Goal: Information Seeking & Learning: Learn about a topic

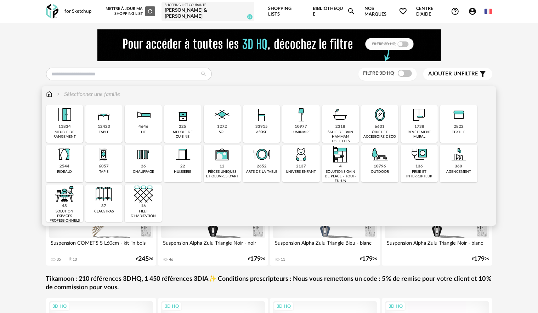
click at [72, 120] on img at bounding box center [64, 114] width 19 height 19
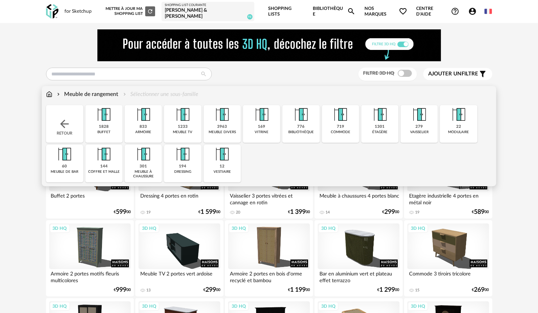
click at [174, 124] on img at bounding box center [182, 114] width 19 height 19
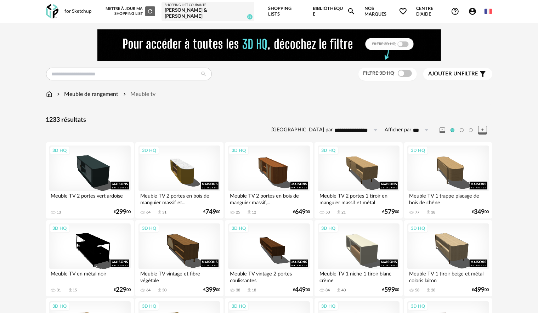
click at [467, 75] on span "Ajouter un filtre" at bounding box center [453, 73] width 50 height 7
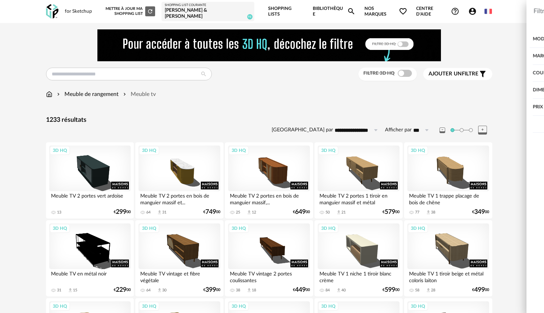
click at [443, 74] on div "Couleur" at bounding box center [458, 73] width 143 height 17
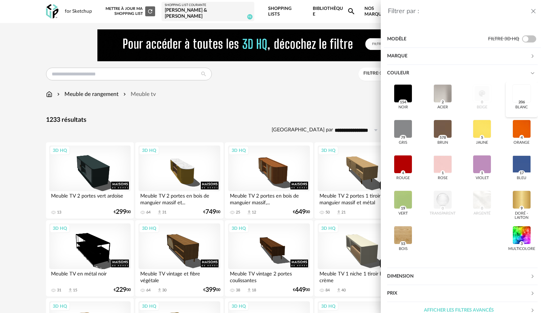
click at [512, 91] on div at bounding box center [521, 93] width 18 height 18
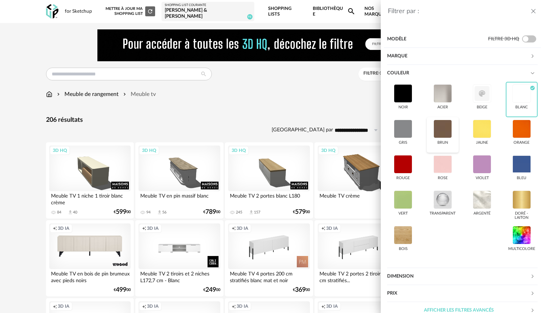
click at [442, 122] on div at bounding box center [442, 129] width 18 height 18
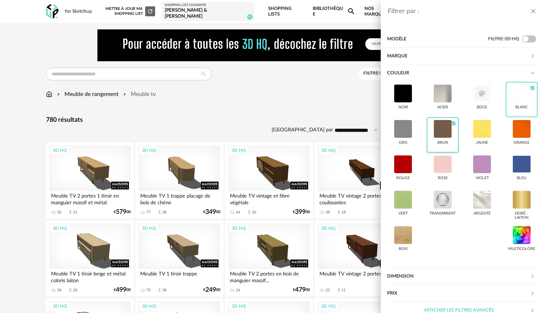
click at [442, 122] on div at bounding box center [442, 129] width 18 height 18
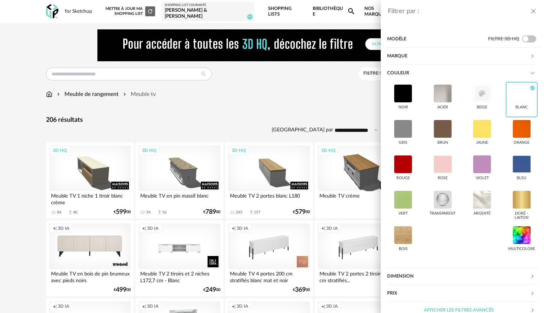
click at [306, 100] on div "Filtrer par : Modèle Filtre 3D HQ Marque &tradition 0 101 Copenhagen 0 366 Conc…" at bounding box center [272, 156] width 544 height 313
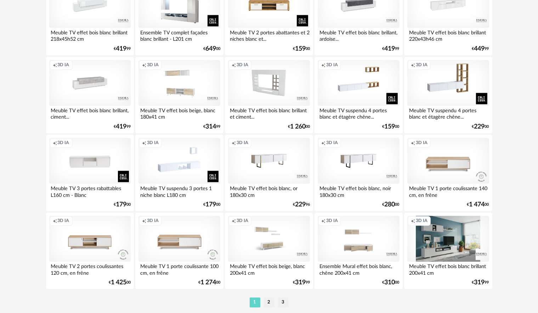
scroll to position [1435, 0]
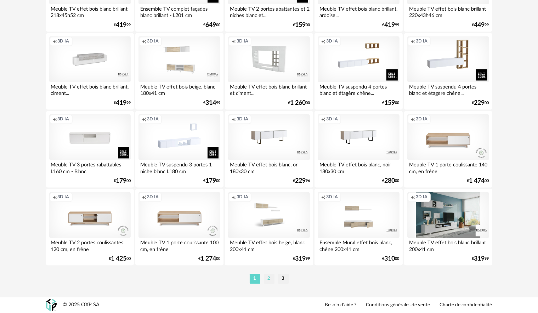
click at [272, 279] on li "2" at bounding box center [269, 279] width 11 height 10
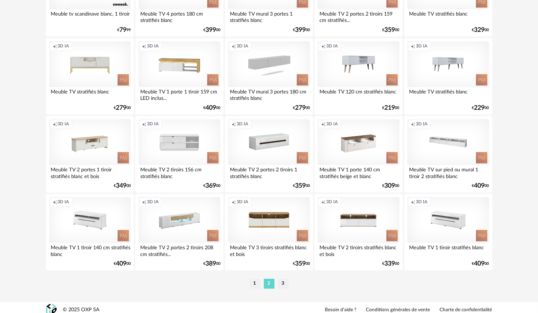
scroll to position [1435, 0]
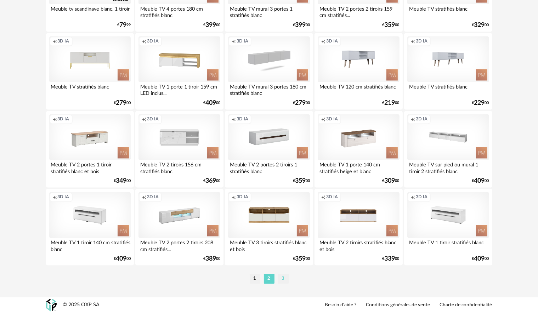
click at [285, 283] on li "3" at bounding box center [283, 279] width 11 height 10
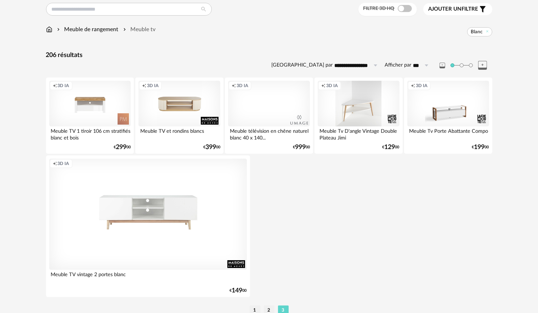
scroll to position [71, 0]
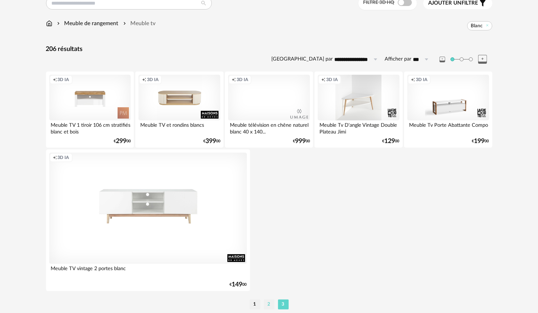
click at [270, 307] on li "2" at bounding box center [269, 305] width 11 height 10
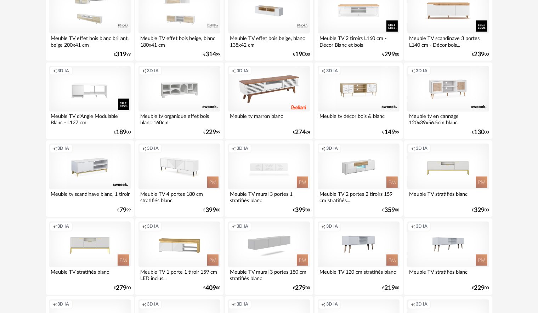
scroll to position [1310, 0]
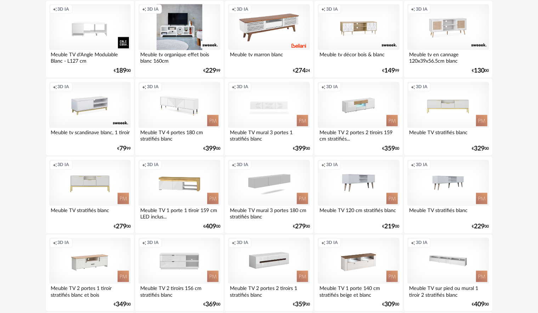
click at [186, 23] on div "Creation icon 3D IA" at bounding box center [178, 27] width 81 height 46
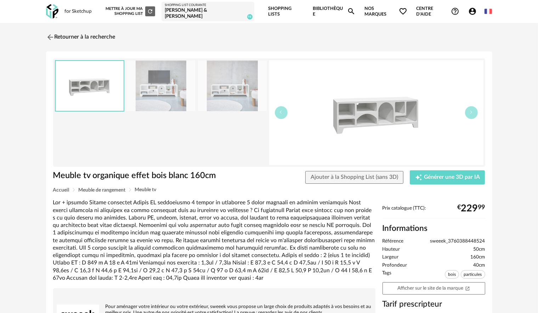
click at [177, 89] on img at bounding box center [160, 86] width 69 height 51
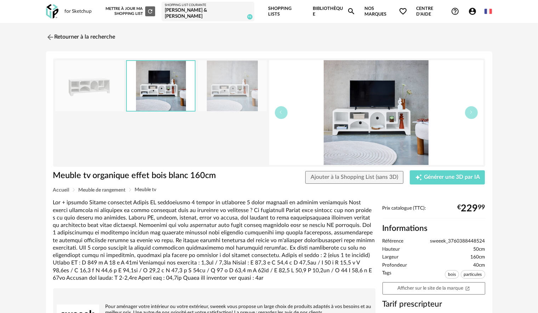
click at [221, 87] on img at bounding box center [232, 86] width 69 height 51
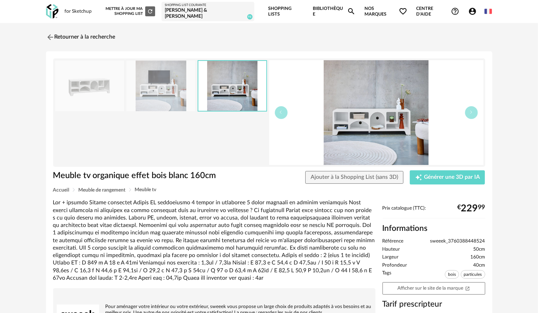
click at [176, 92] on img at bounding box center [160, 86] width 69 height 51
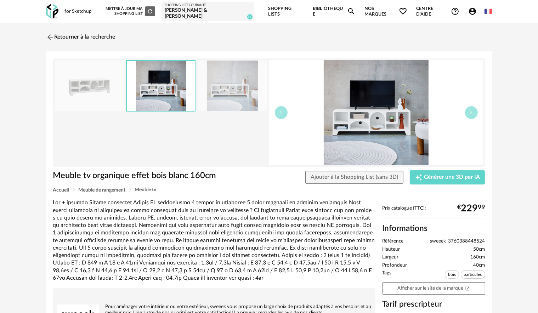
click at [44, 36] on div "Retourner à la recherche Meuble tv organique effet bois blanc 160cm Meuble tv o…" at bounding box center [269, 205] width 459 height 352
click at [47, 36] on img at bounding box center [49, 37] width 10 height 10
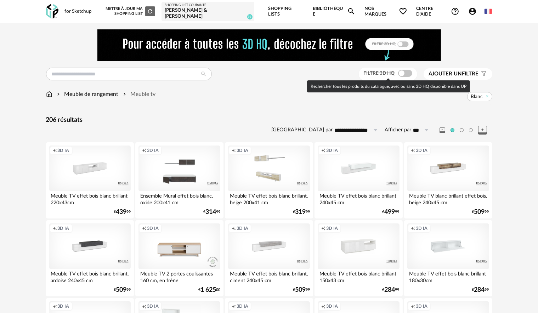
click at [406, 72] on span at bounding box center [405, 73] width 14 height 7
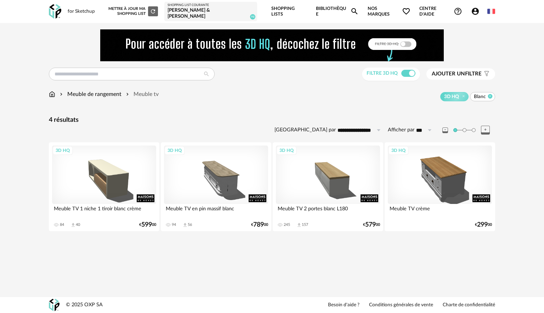
click at [489, 96] on icon at bounding box center [490, 96] width 5 height 5
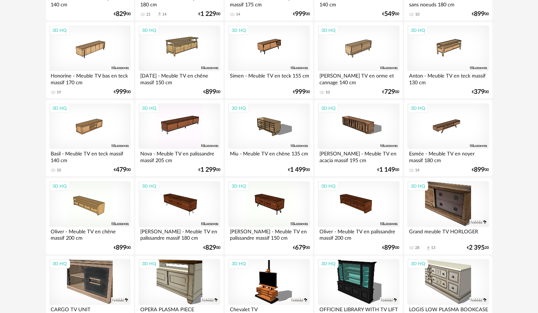
scroll to position [1275, 0]
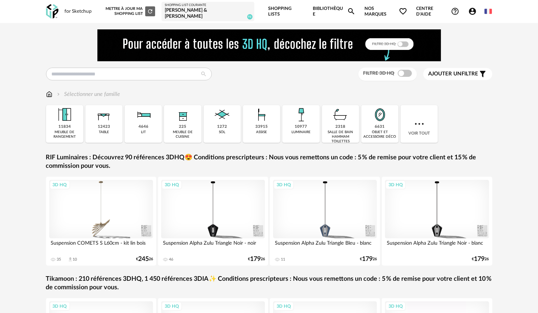
click at [222, 12] on div "[PERSON_NAME] & [PERSON_NAME]" at bounding box center [208, 13] width 86 height 12
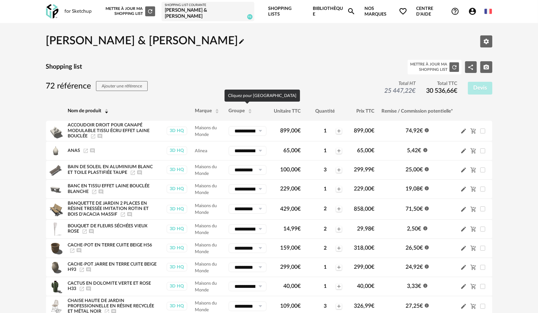
click at [242, 110] on span "Groupe" at bounding box center [236, 111] width 16 height 5
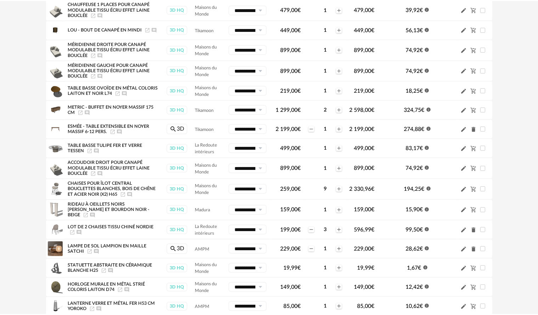
scroll to position [1027, 0]
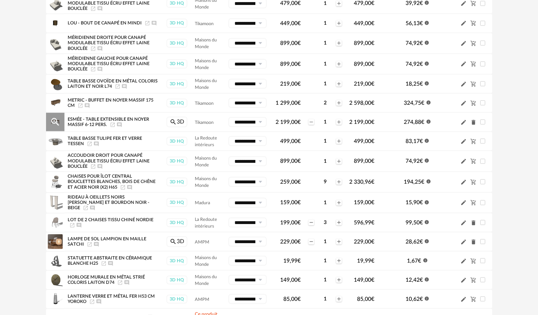
click at [113, 126] on icon "Launch icon" at bounding box center [112, 125] width 4 height 4
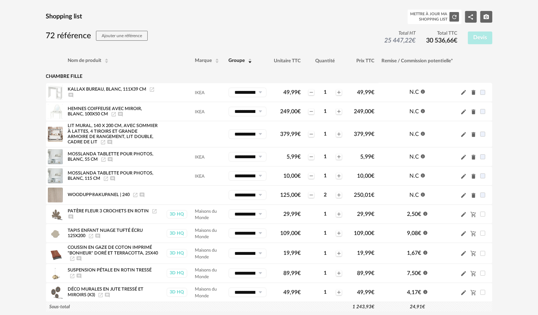
scroll to position [0, 0]
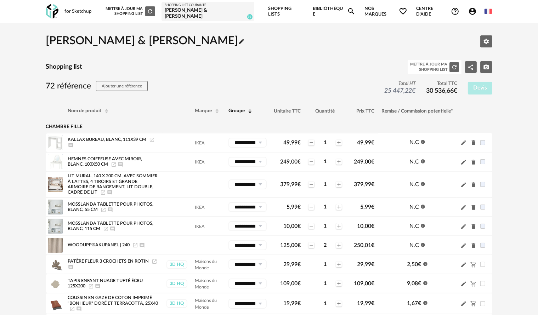
click at [348, 7] on link "Bibliothèque Magnify icon" at bounding box center [334, 11] width 43 height 23
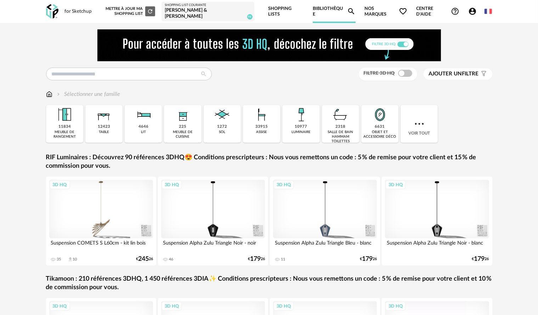
click at [173, 67] on div "Filtre 3D HQ Ajouter un filtre s Filter icon Filtrer par : Sélectionner une fam…" at bounding box center [269, 219] width 459 height 380
click at [21, 140] on div "Filtre 3D HQ Ajouter un filtre s Filter icon Filtrer par : Sélectionner une fam…" at bounding box center [269, 216] width 538 height 386
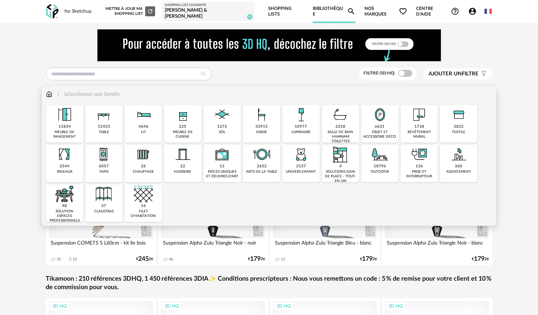
click at [96, 121] on img at bounding box center [103, 114] width 19 height 19
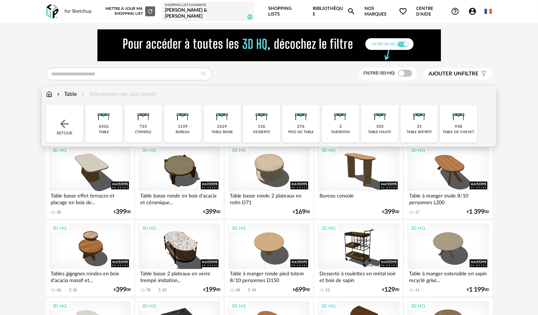
click at [97, 119] on img at bounding box center [103, 114] width 19 height 19
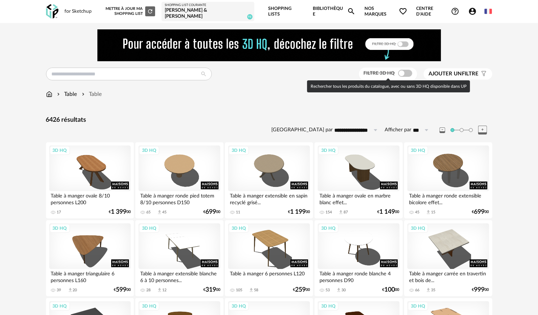
click at [405, 70] on span at bounding box center [405, 73] width 14 height 7
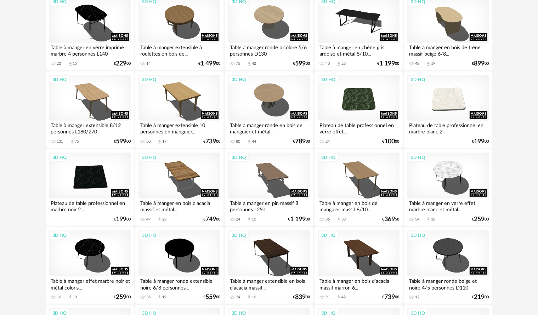
scroll to position [637, 0]
